Goal: Check status

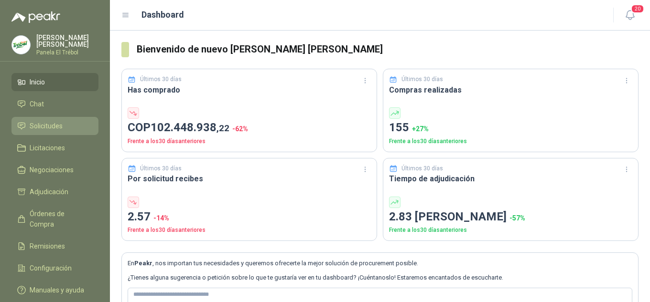
click at [54, 131] on span "Solicitudes" at bounding box center [46, 126] width 33 height 11
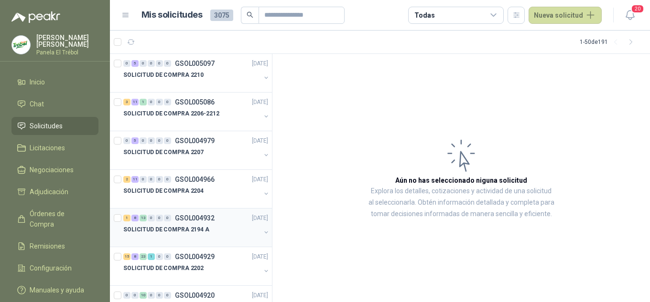
scroll to position [64, 0]
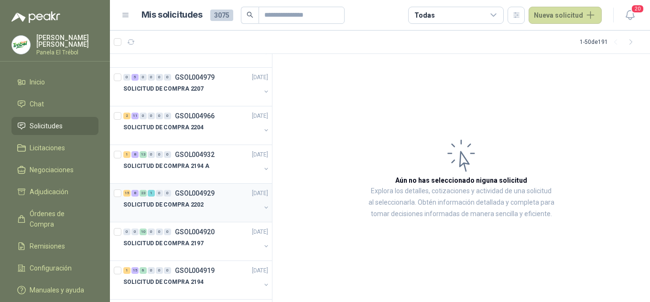
click at [262, 204] on button "button" at bounding box center [266, 208] width 8 height 8
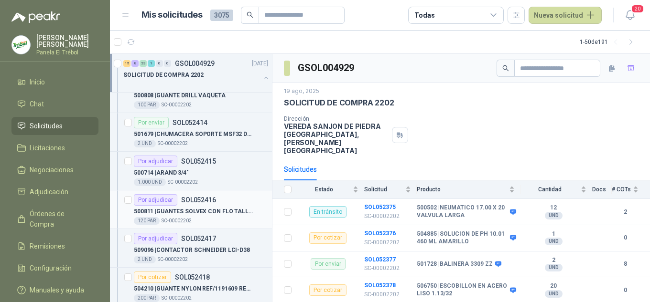
scroll to position [1688, 0]
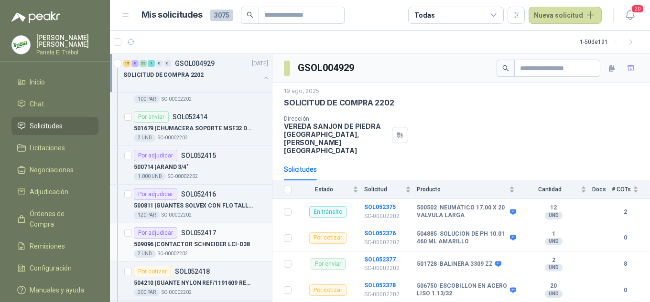
click at [194, 246] on p "509096 | CONTACTOR [PERSON_NAME] LCI-D38" at bounding box center [192, 244] width 116 height 9
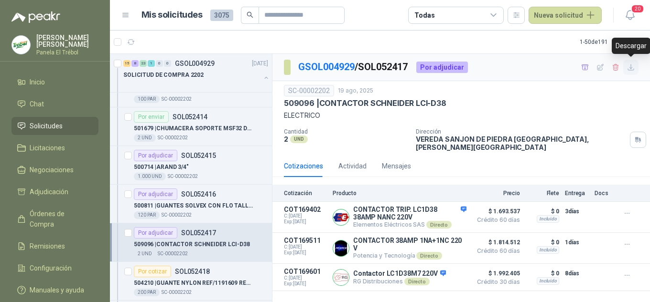
click at [631, 66] on icon "button" at bounding box center [631, 68] width 8 height 8
